Goal: Information Seeking & Learning: Learn about a topic

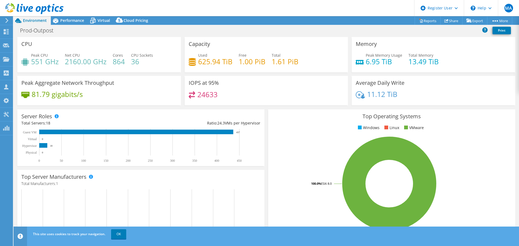
select select "[GEOGRAPHIC_DATA]"
select select "USD"
click at [92, 21] on icon at bounding box center [92, 20] width 9 height 9
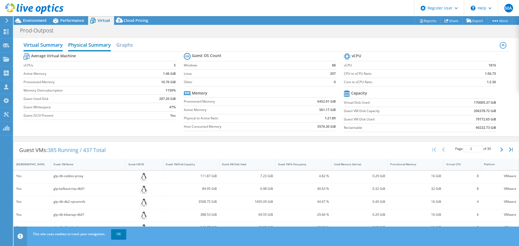
click at [73, 47] on h2 "Physical Summary" at bounding box center [89, 45] width 43 height 12
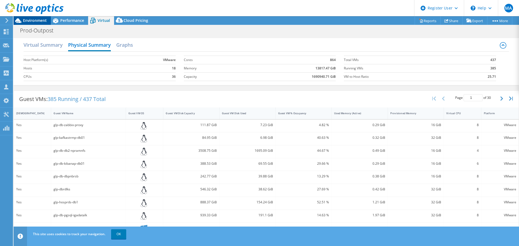
click at [40, 22] on span "Environment" at bounding box center [35, 20] width 24 height 5
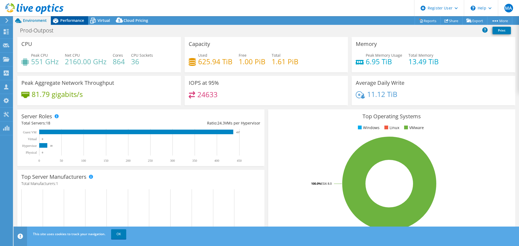
click at [62, 21] on span "Performance" at bounding box center [72, 20] width 24 height 5
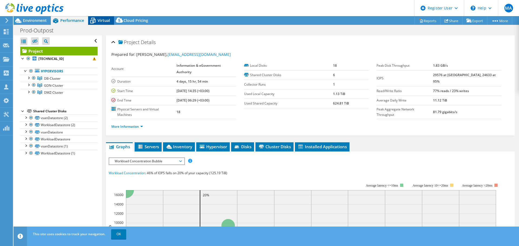
click at [104, 23] on div "Virtual" at bounding box center [101, 20] width 26 height 9
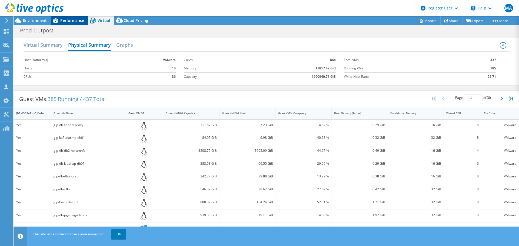
click at [62, 22] on span "Performance" at bounding box center [72, 20] width 24 height 5
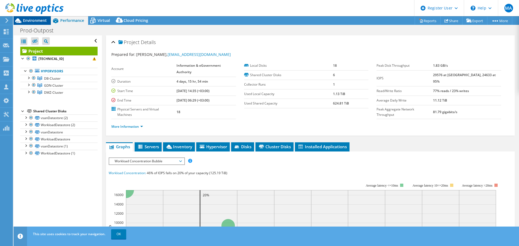
click at [41, 20] on span "Environment" at bounding box center [35, 20] width 24 height 5
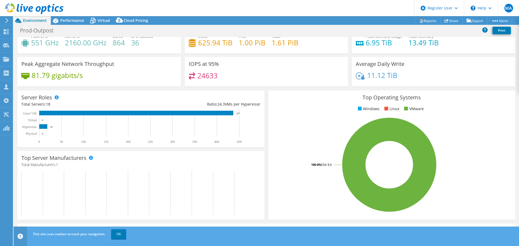
scroll to position [27, 0]
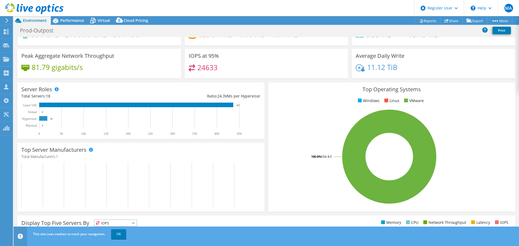
click at [47, 120] on rect at bounding box center [43, 118] width 8 height 5
click at [81, 21] on span "Performance" at bounding box center [72, 20] width 24 height 5
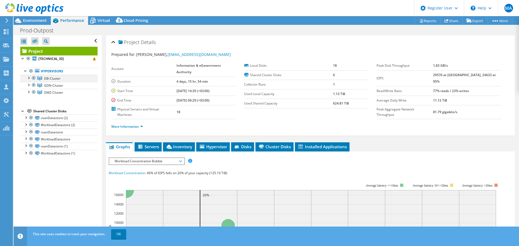
click at [28, 77] on div at bounding box center [28, 77] width 5 height 5
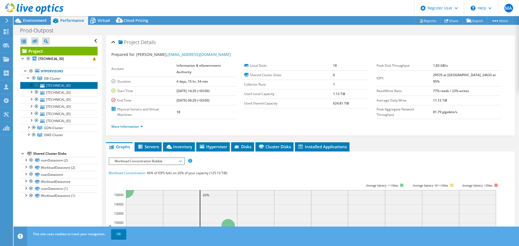
click at [46, 85] on link "[TECHNICAL_ID]" at bounding box center [58, 85] width 77 height 7
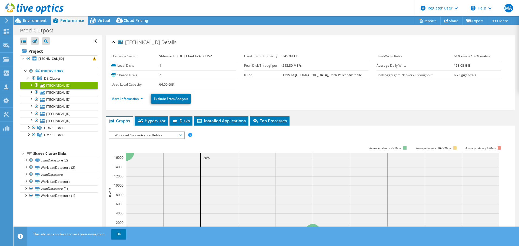
click at [138, 96] on li "More Information" at bounding box center [128, 99] width 35 height 6
click at [135, 99] on link "More Information" at bounding box center [127, 98] width 32 height 5
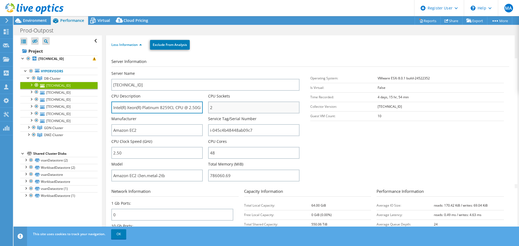
scroll to position [0, 24]
drag, startPoint x: 165, startPoint y: 108, endPoint x: 237, endPoint y: 108, distance: 72.7
click at [237, 71] on div "Server Name [TECHNICAL_ID] CPU Description Intel(R) Xeon(R) Platinum 8259CL CPU…" at bounding box center [207, 71] width 193 height 0
click at [338, 145] on section "Server Information Server Name [TECHNICAL_ID] CPU Description Intel(R) Xeon(R) …" at bounding box center [311, 121] width 400 height 126
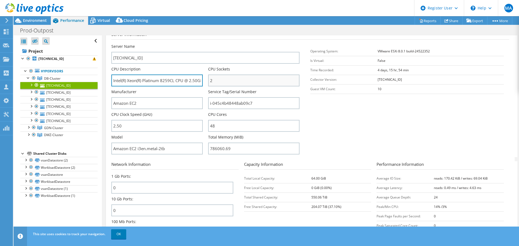
scroll to position [0, 24]
drag, startPoint x: 160, startPoint y: 82, endPoint x: 241, endPoint y: 82, distance: 81.3
click at [241, 44] on div "Server Name [TECHNICAL_ID] CPU Description Intel(R) Xeon(R) Platinum 8259CL CPU…" at bounding box center [207, 44] width 193 height 0
click at [326, 127] on section "Server Information Server Name [TECHNICAL_ID] CPU Description Intel(R) Xeon(R) …" at bounding box center [311, 94] width 400 height 126
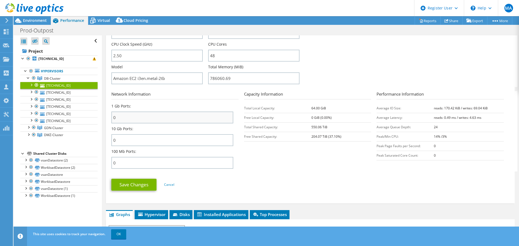
scroll to position [151, 0]
